Goal: Information Seeking & Learning: Learn about a topic

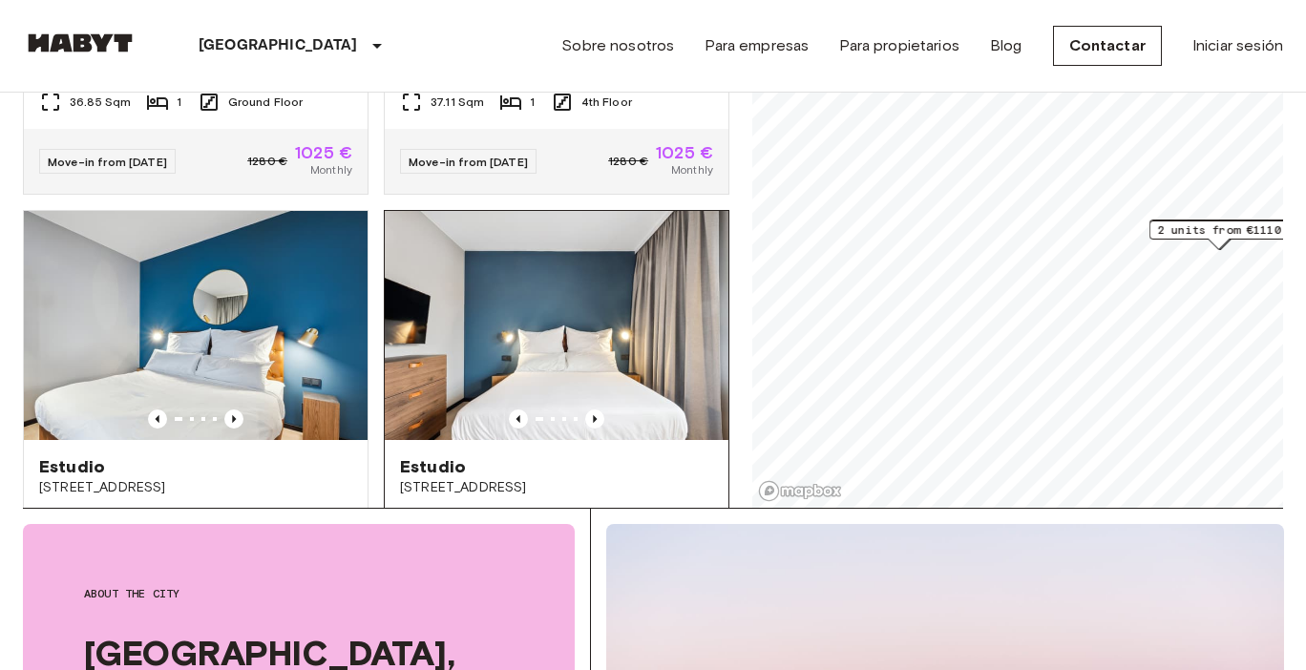
scroll to position [1580, 0]
click at [595, 409] on icon "Previous image" at bounding box center [594, 418] width 19 height 19
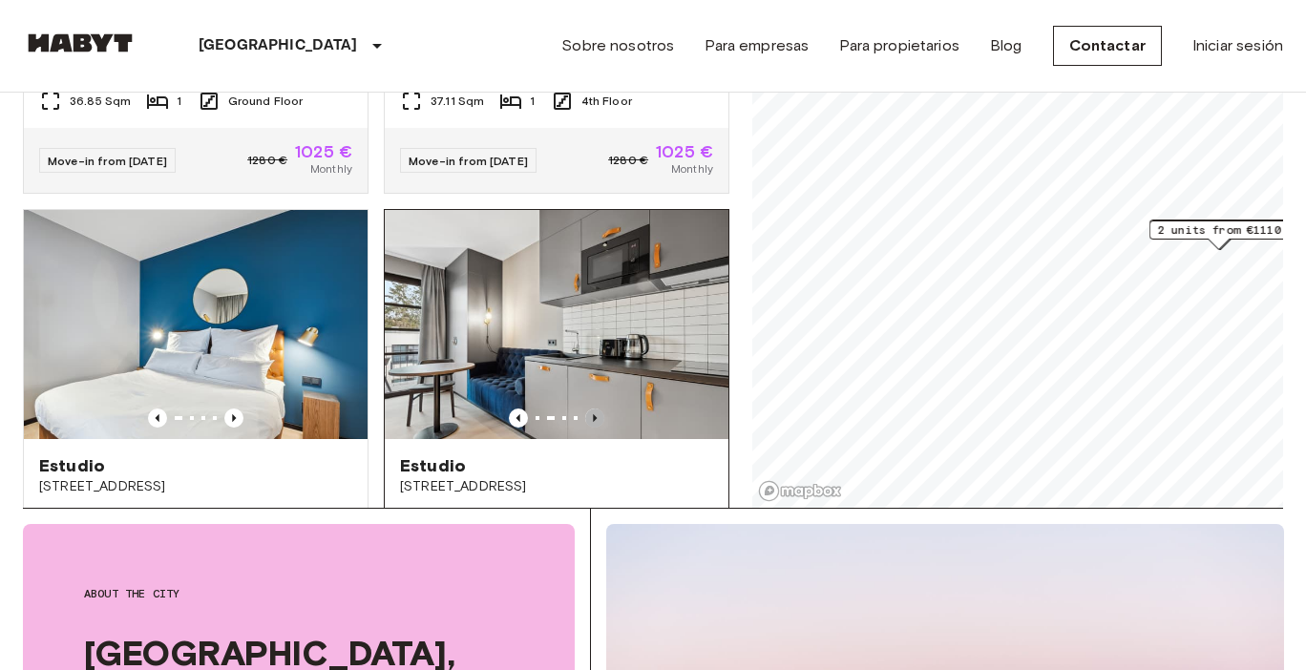
click at [595, 409] on icon "Previous image" at bounding box center [594, 418] width 19 height 19
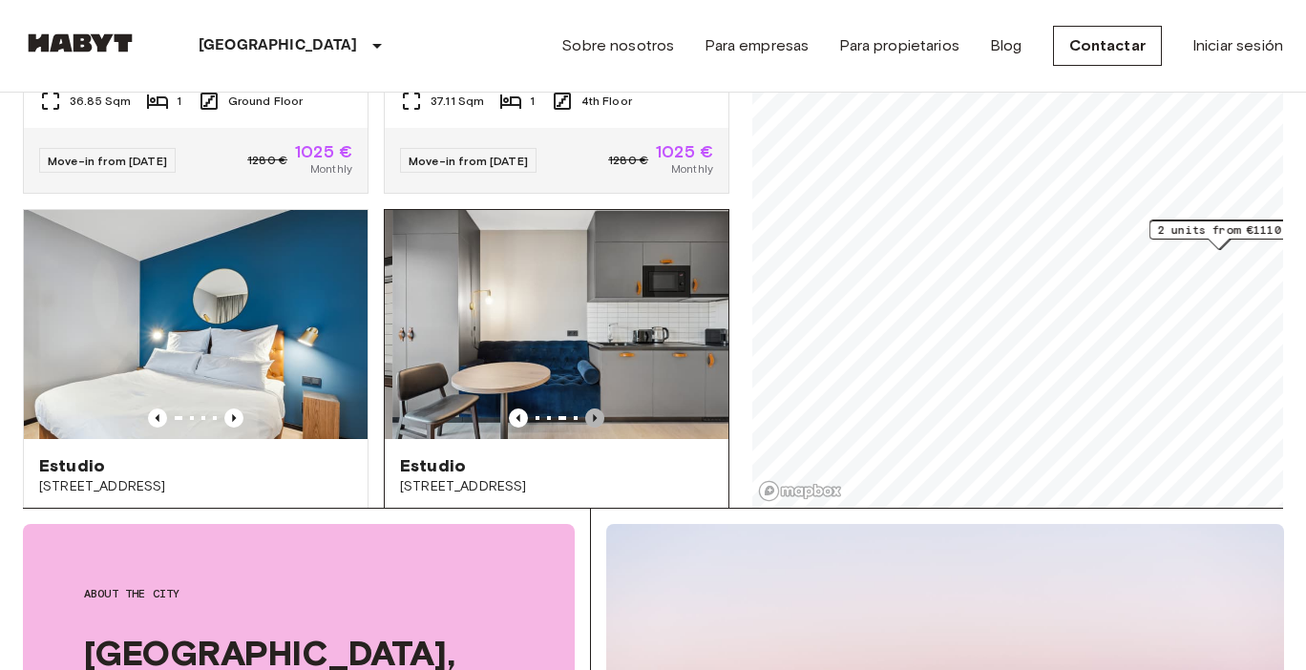
click at [595, 409] on icon "Previous image" at bounding box center [594, 418] width 19 height 19
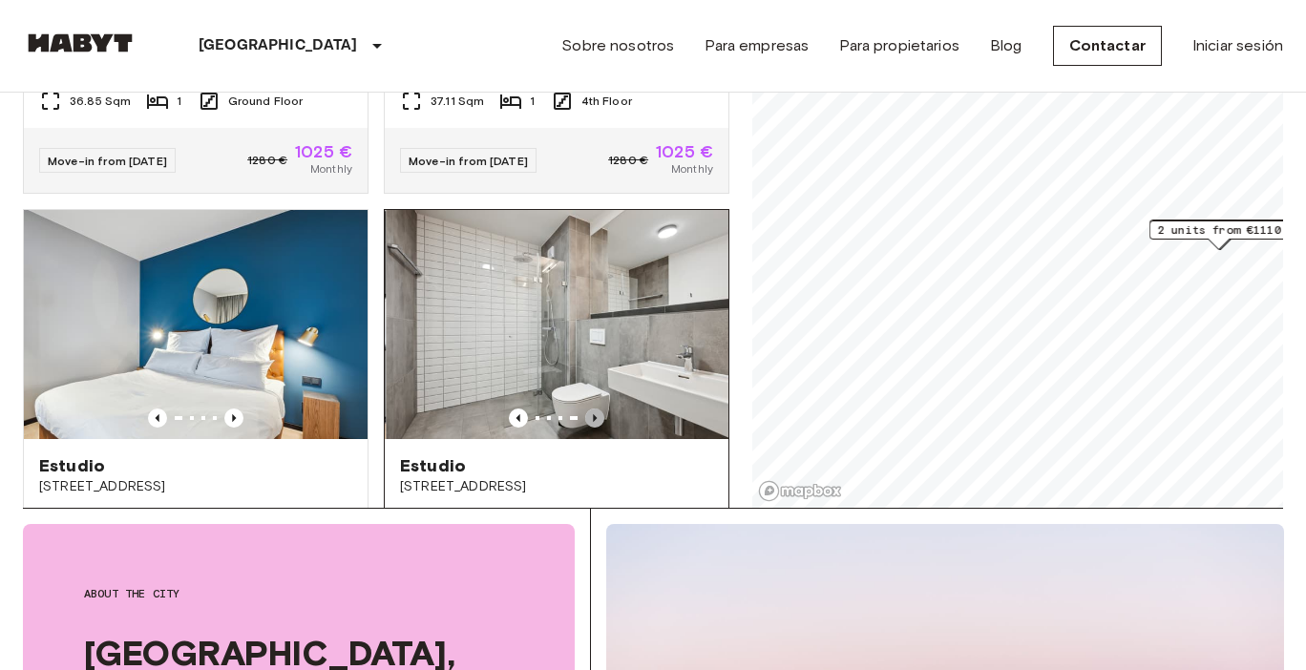
click at [595, 409] on icon "Previous image" at bounding box center [594, 418] width 19 height 19
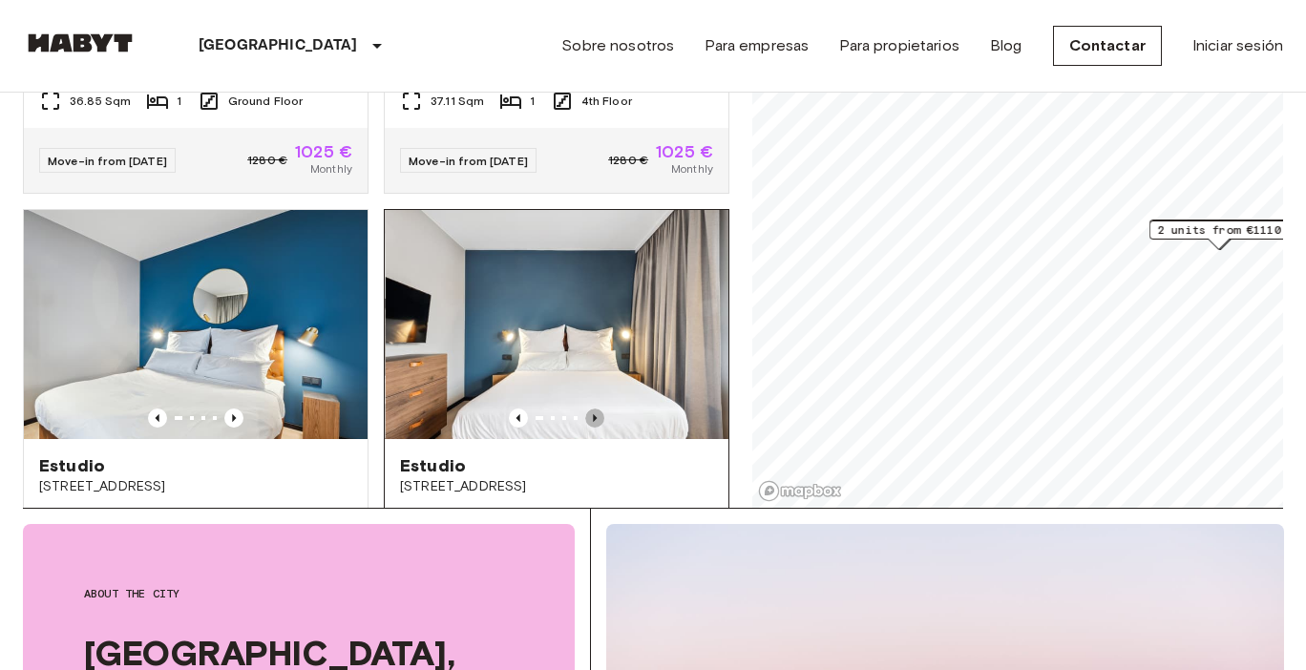
click at [595, 409] on icon "Previous image" at bounding box center [594, 418] width 19 height 19
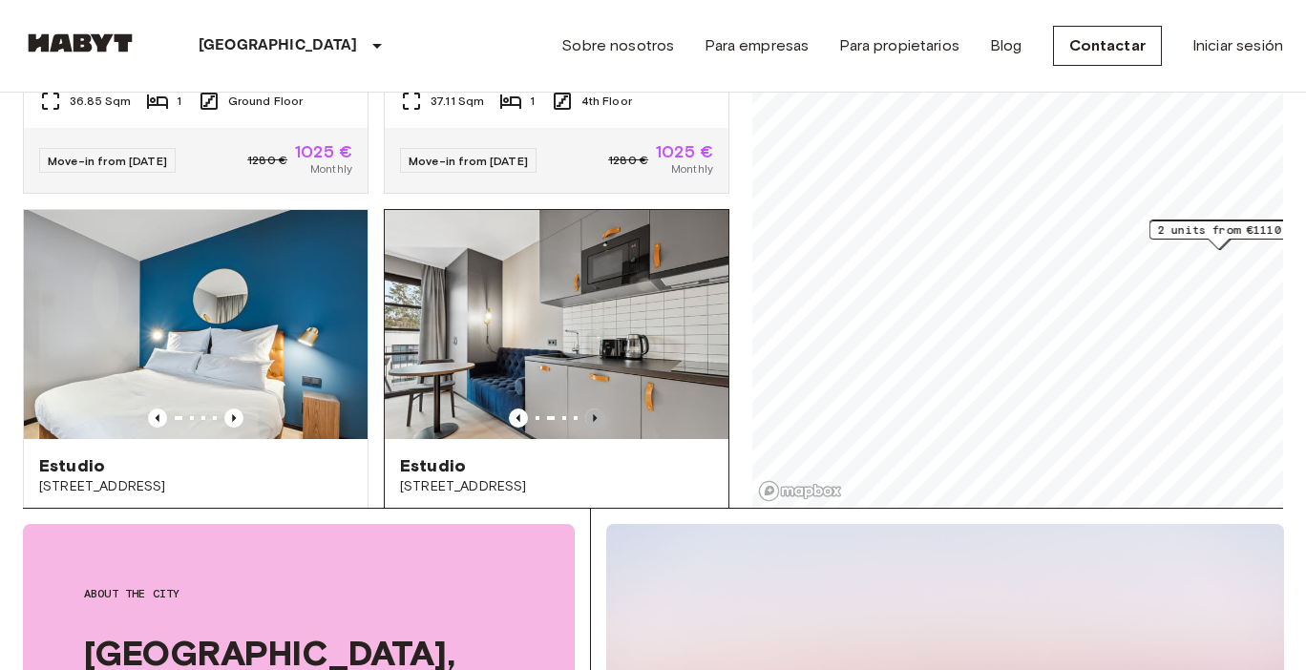
click at [595, 409] on icon "Previous image" at bounding box center [594, 418] width 19 height 19
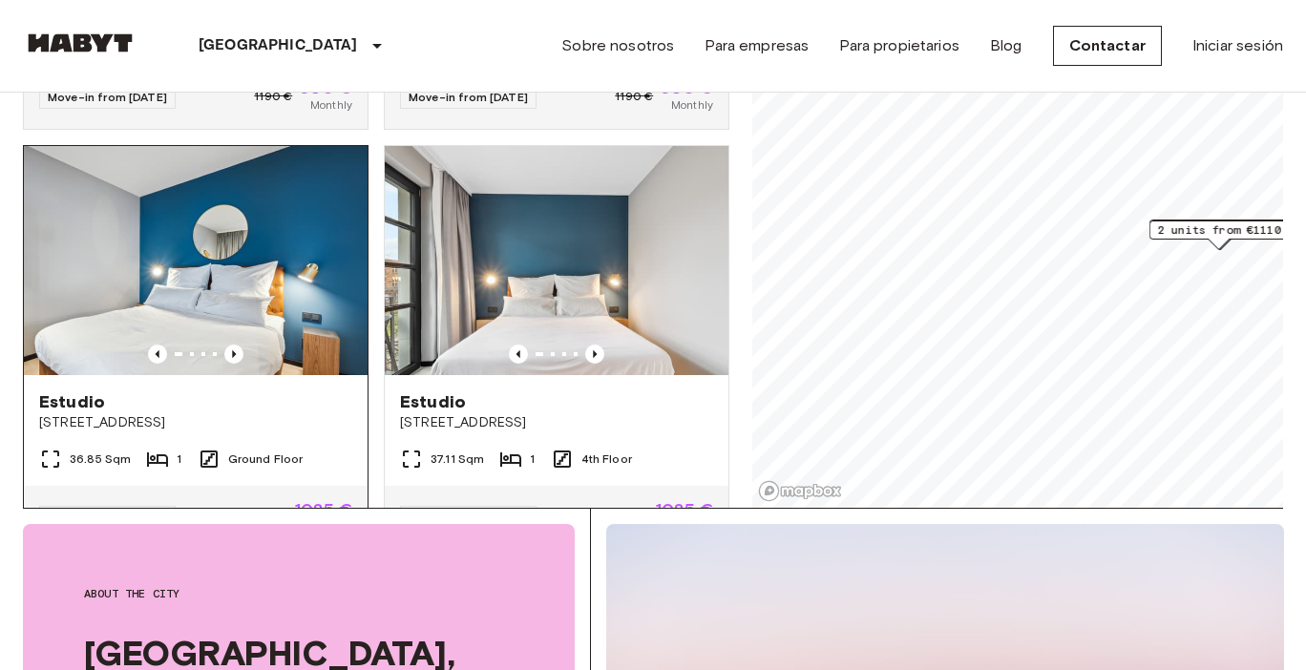
scroll to position [1219, 0]
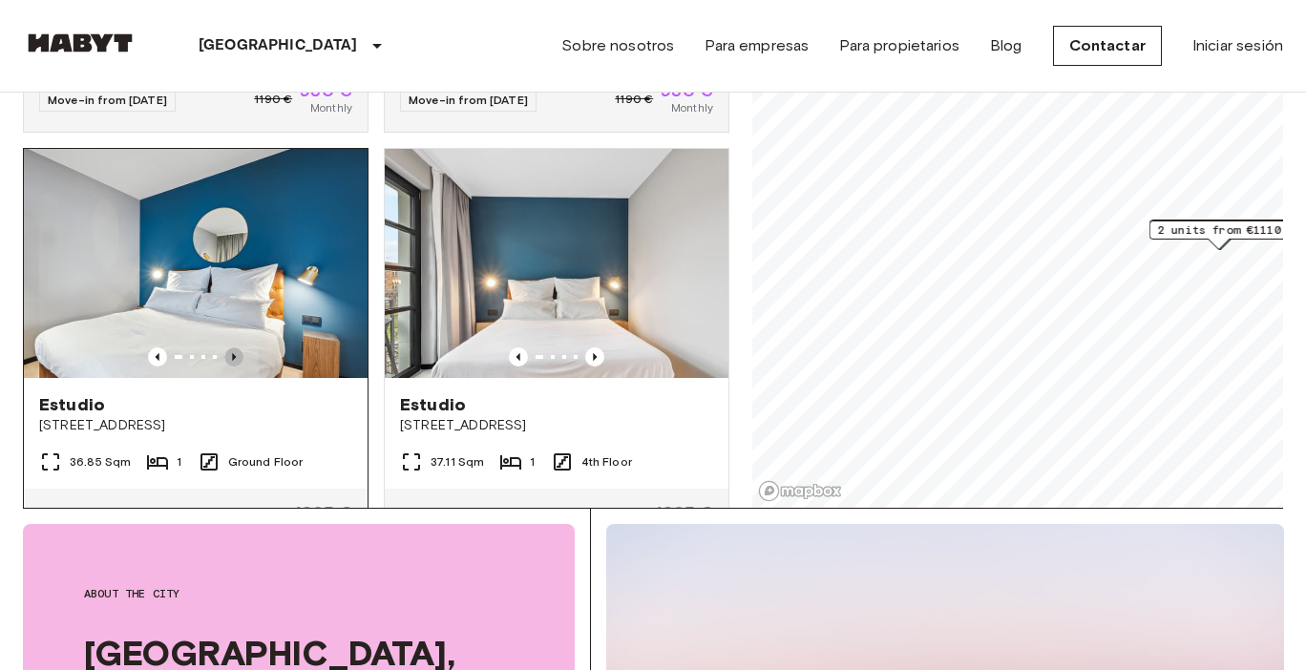
click at [233, 347] on icon "Previous image" at bounding box center [233, 356] width 19 height 19
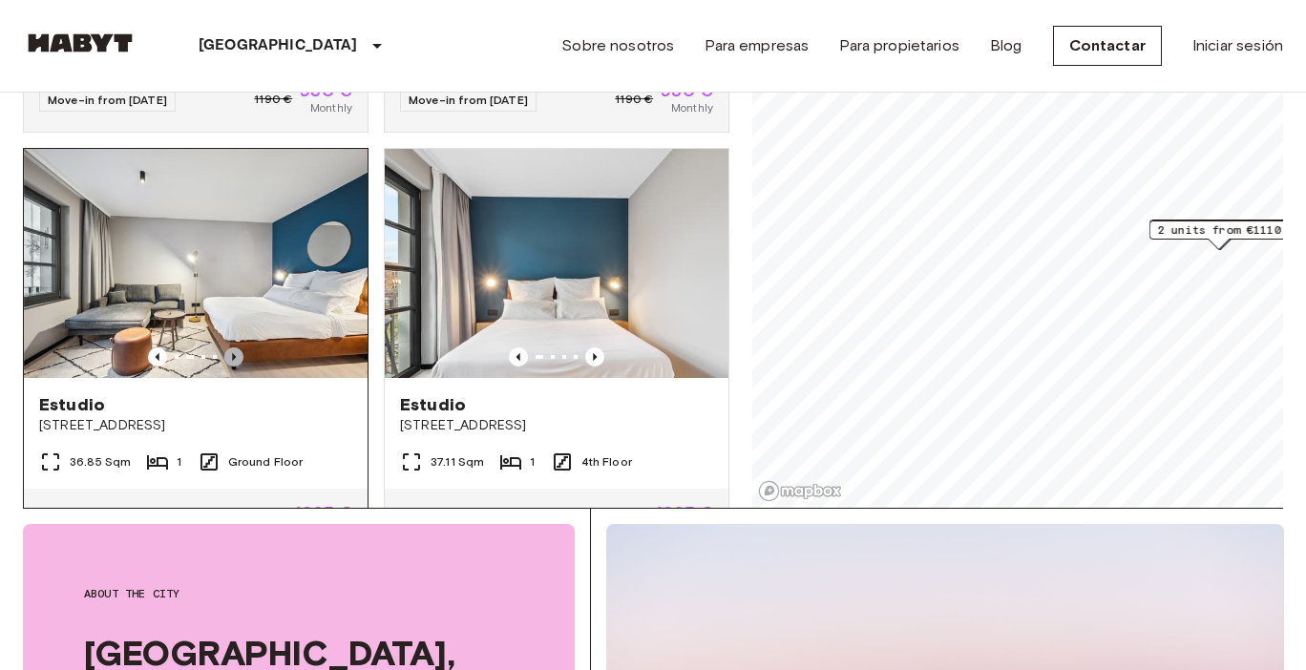
click at [233, 347] on icon "Previous image" at bounding box center [233, 356] width 19 height 19
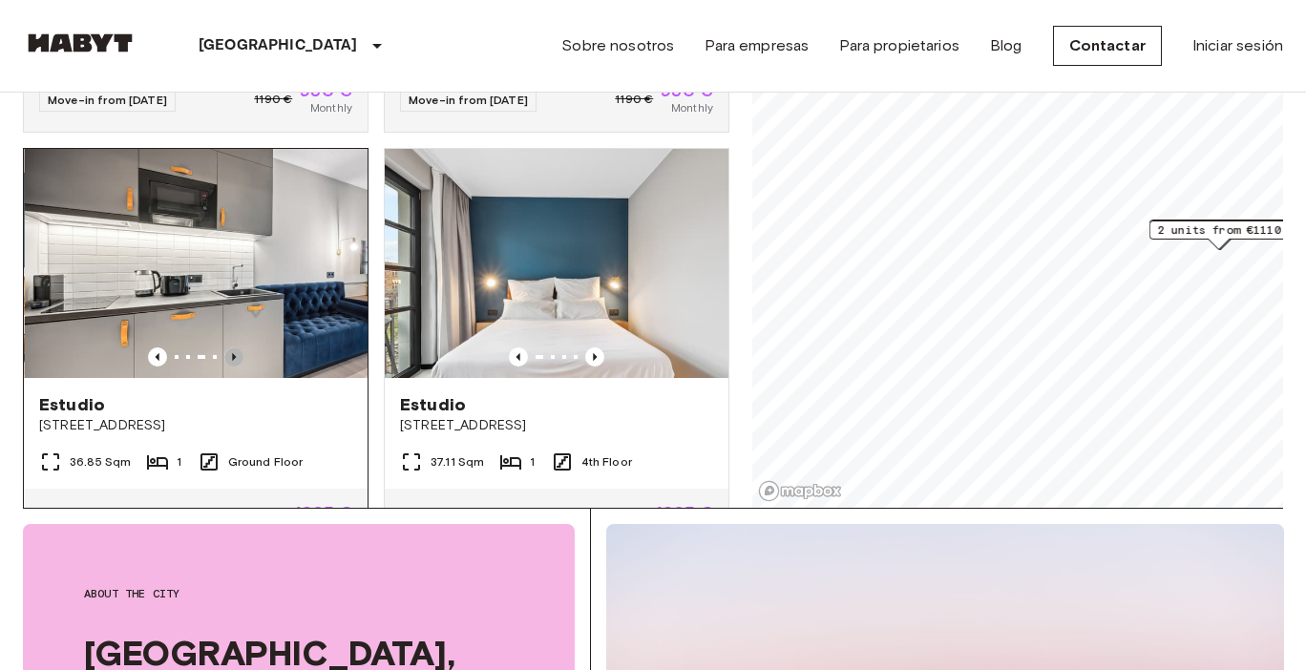
click at [233, 347] on icon "Previous image" at bounding box center [233, 356] width 19 height 19
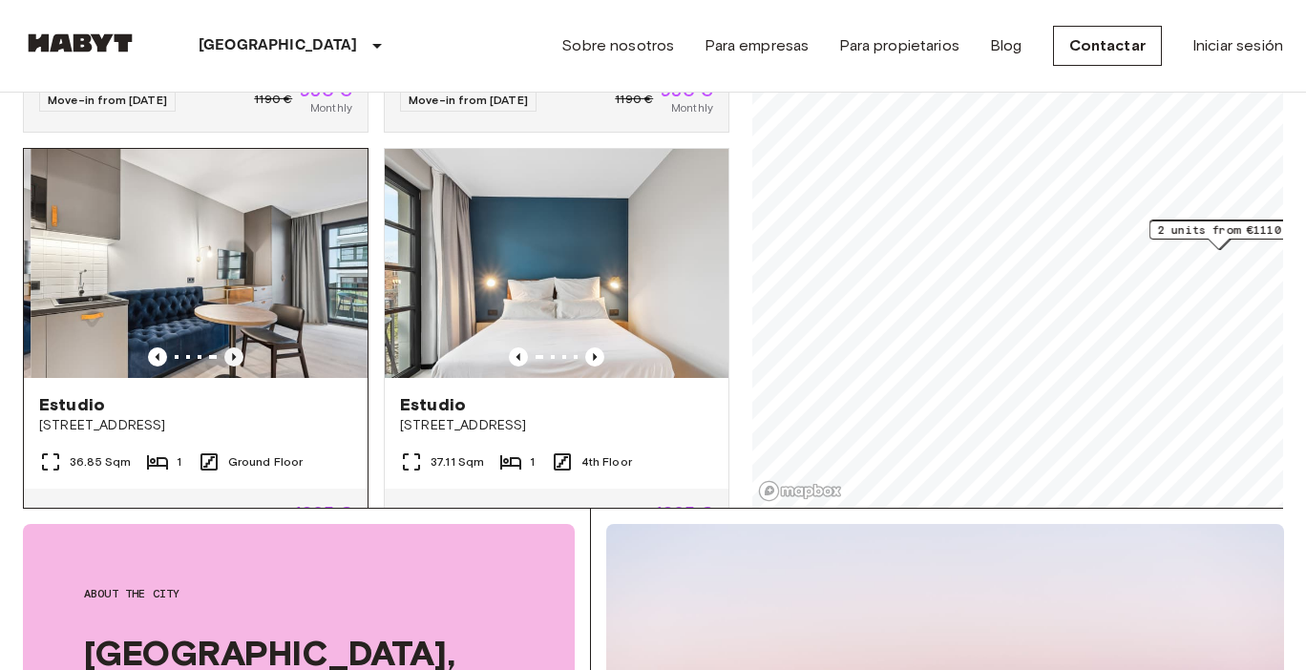
click at [233, 347] on icon "Previous image" at bounding box center [233, 356] width 19 height 19
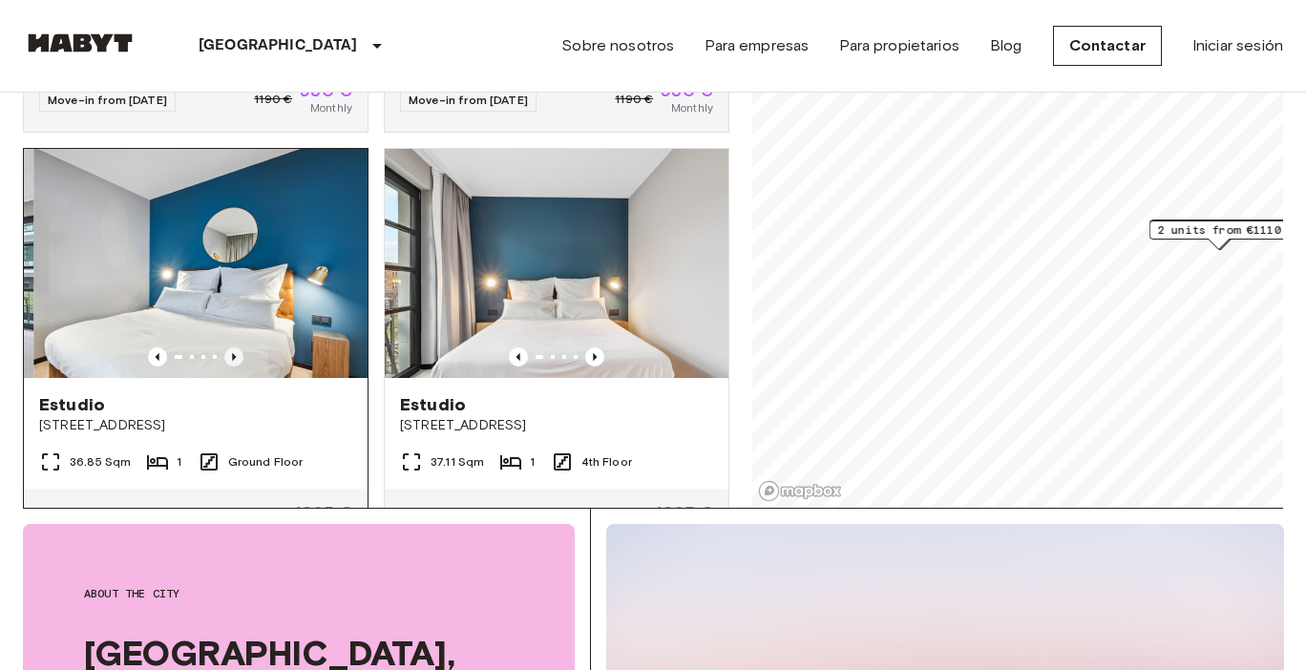
click at [233, 353] on icon "Previous image" at bounding box center [234, 357] width 4 height 8
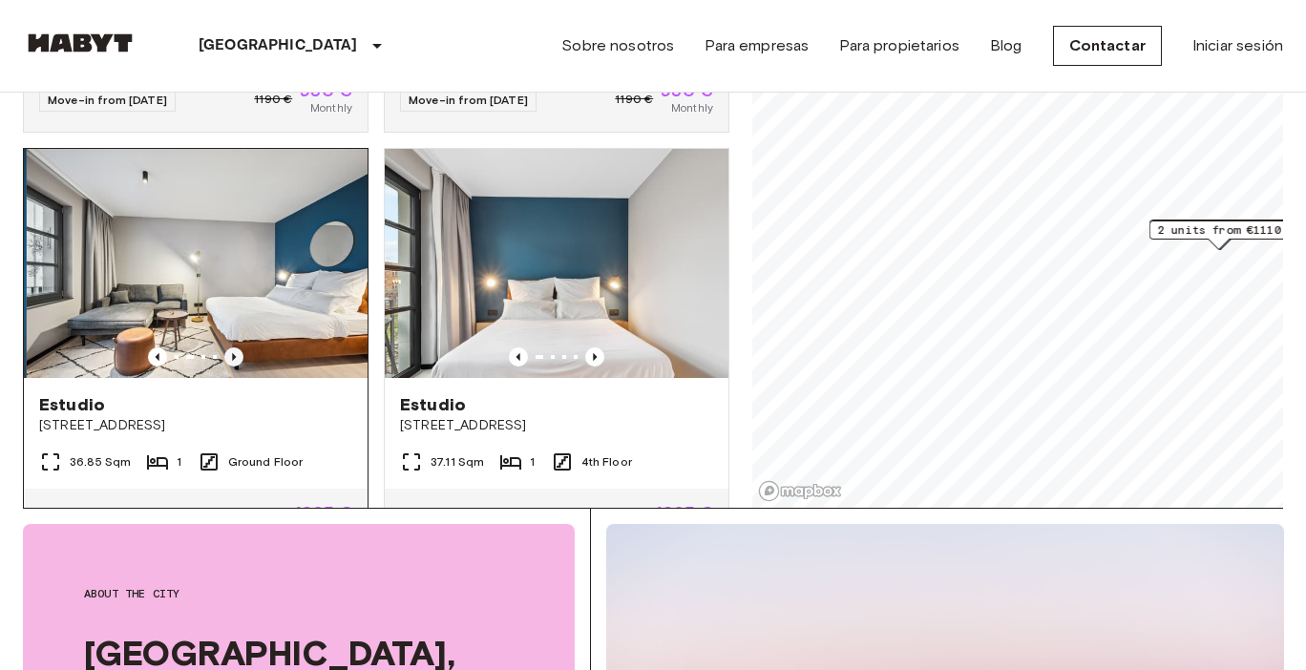
click at [233, 353] on icon "Previous image" at bounding box center [234, 357] width 4 height 8
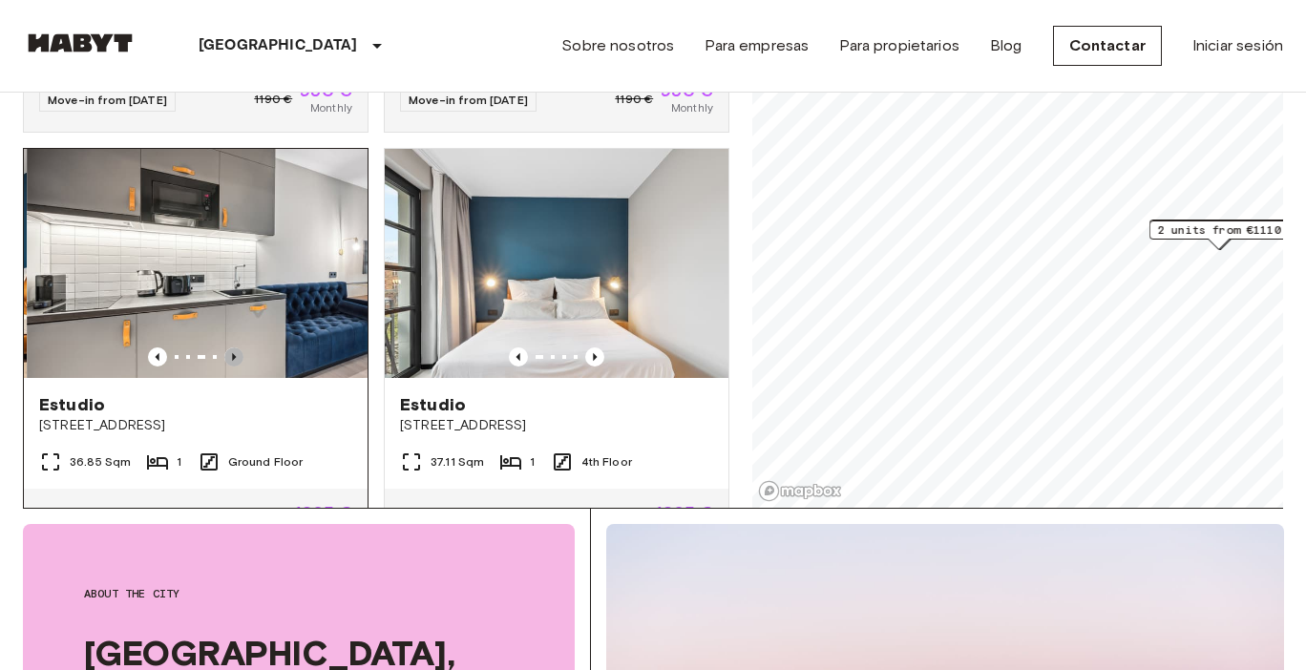
click at [234, 353] on icon "Previous image" at bounding box center [234, 357] width 4 height 8
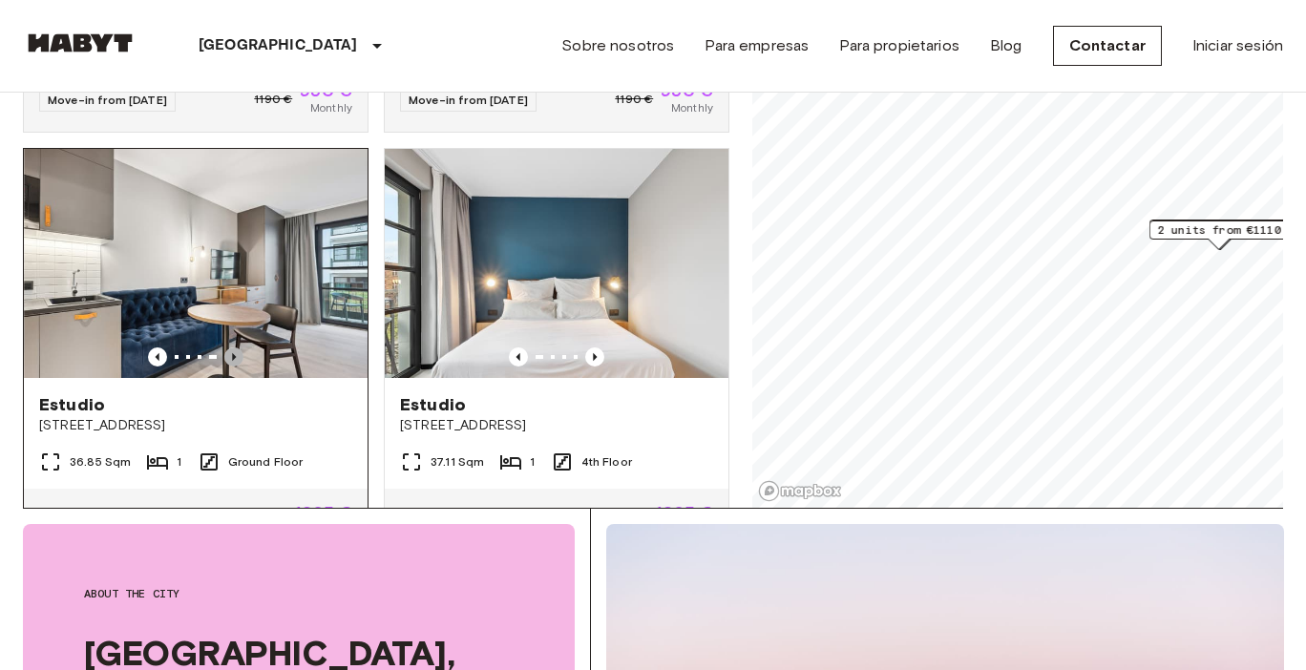
click at [234, 353] on icon "Previous image" at bounding box center [234, 357] width 4 height 8
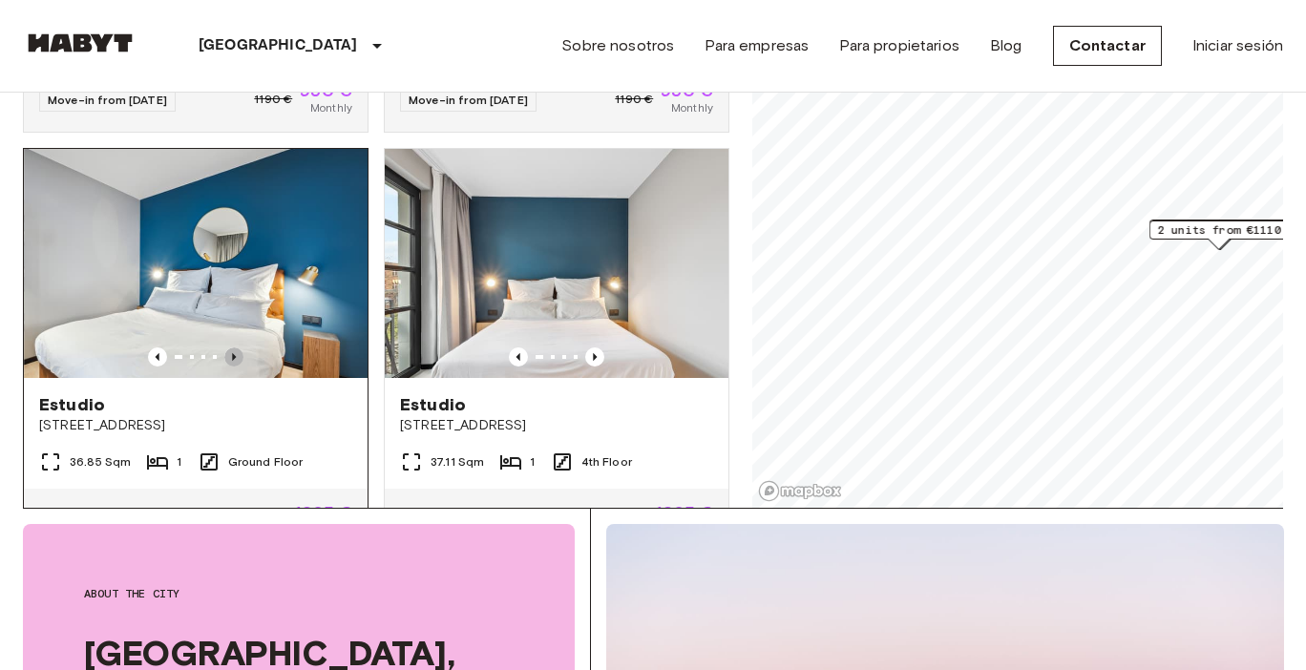
click at [234, 353] on icon "Previous image" at bounding box center [234, 357] width 4 height 8
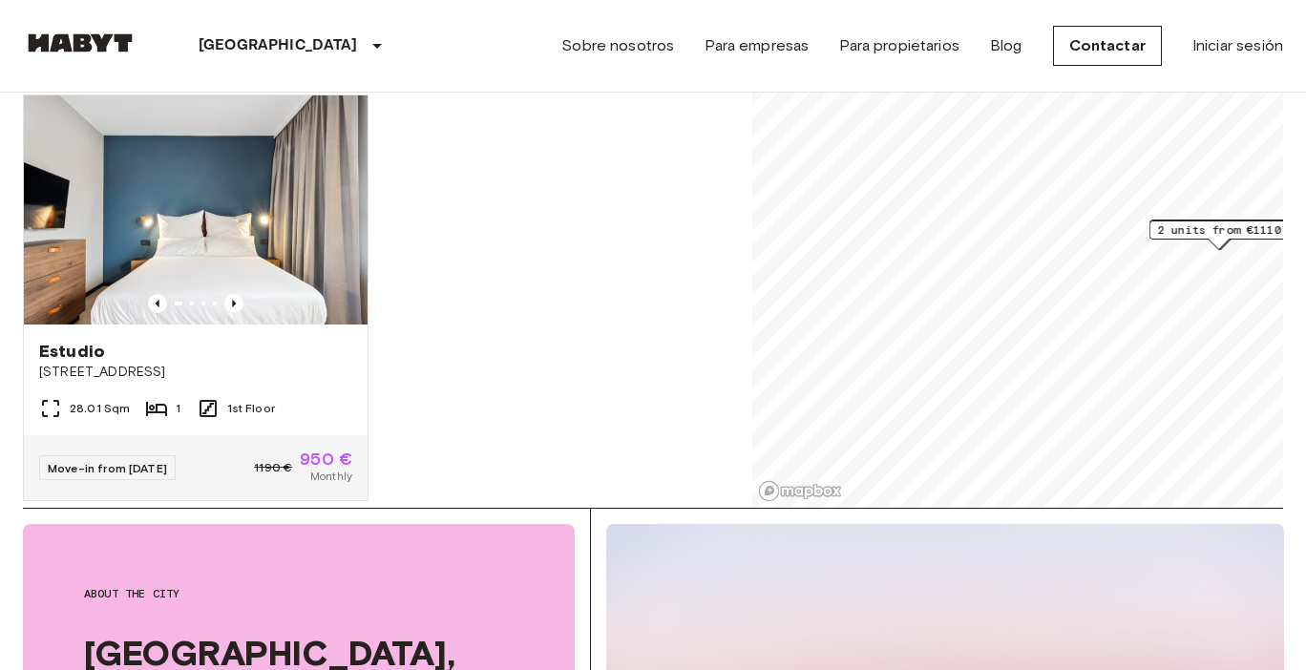
scroll to position [2959, 0]
